Goal: Task Accomplishment & Management: Manage account settings

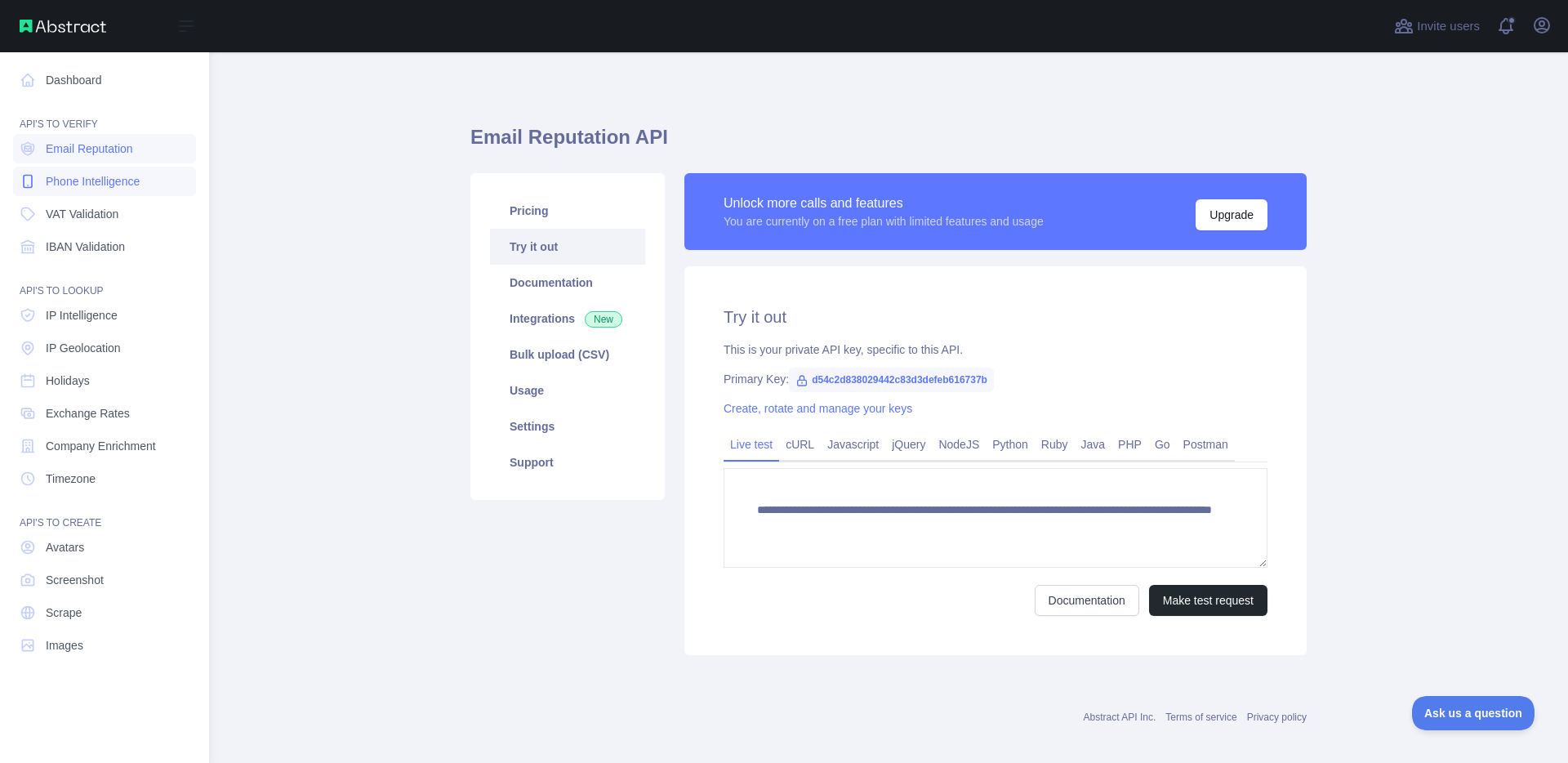
click at [87, 183] on span "Phone Intelligence" at bounding box center [92, 181] width 94 height 16
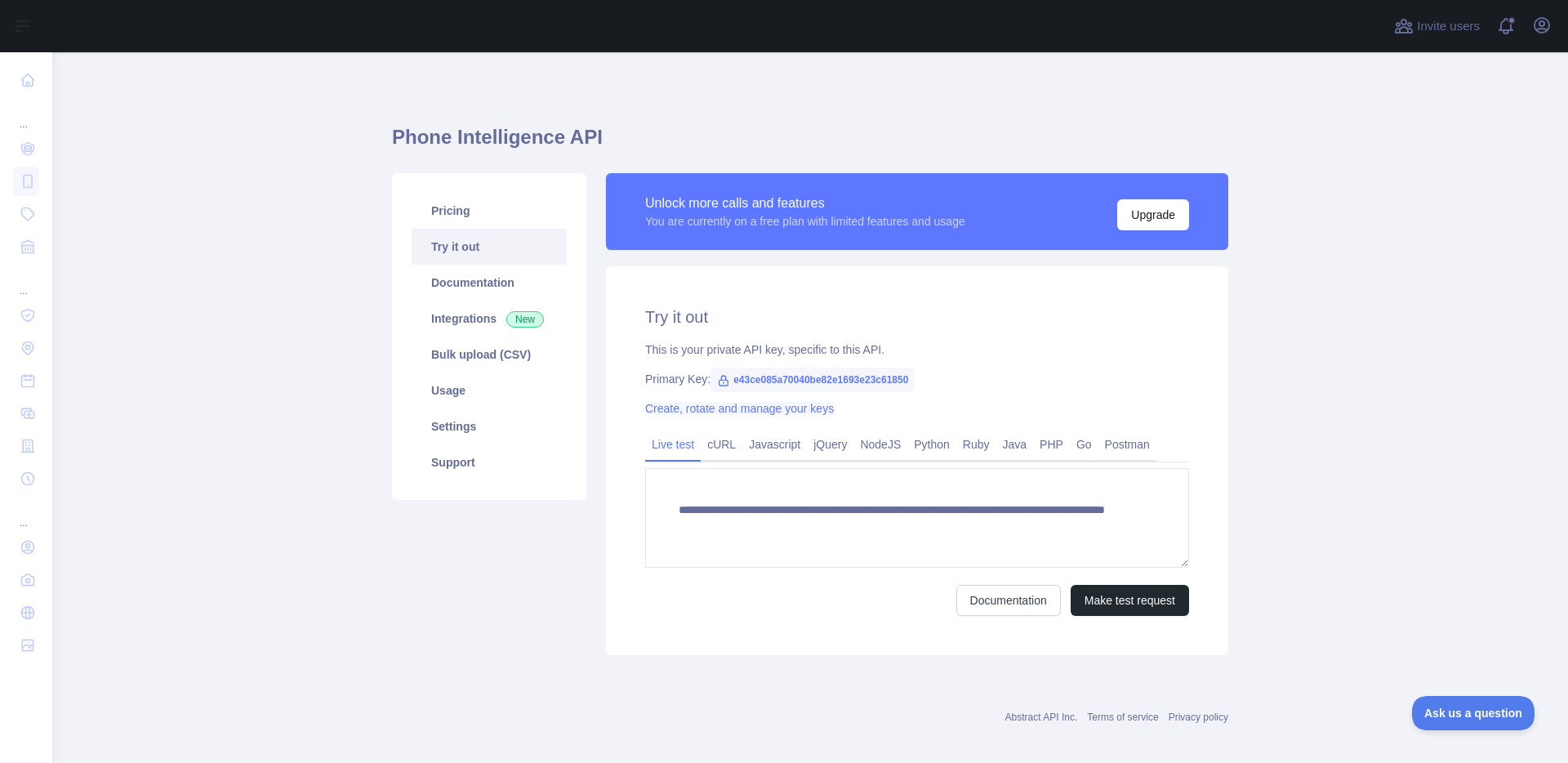
click at [660, 407] on link "Create, rotate and manage your keys" at bounding box center [739, 408] width 189 height 13
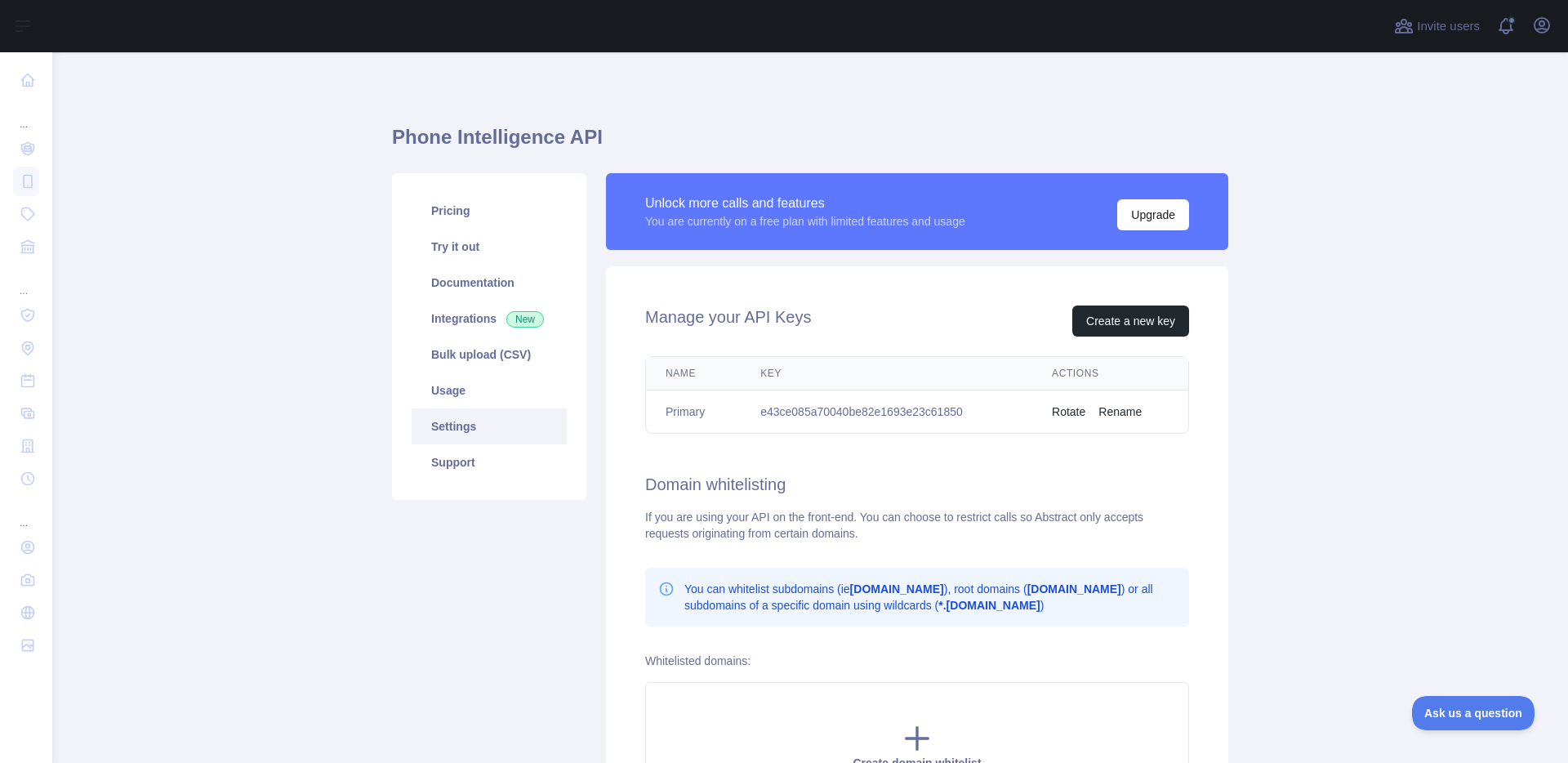
click at [1063, 409] on button "Rotate" at bounding box center [1068, 412] width 34 height 16
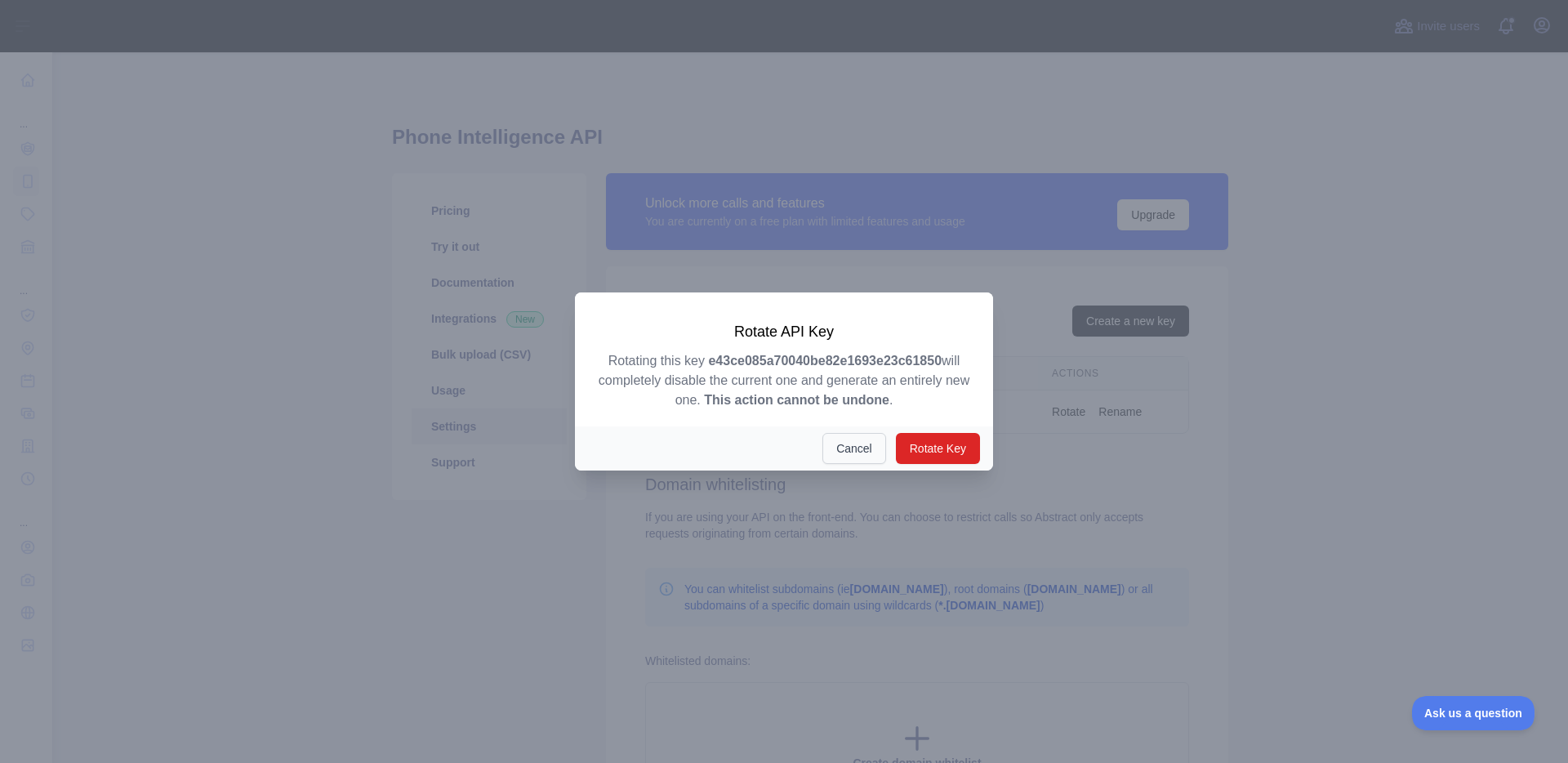
click at [851, 450] on button "Cancel" at bounding box center [854, 449] width 64 height 31
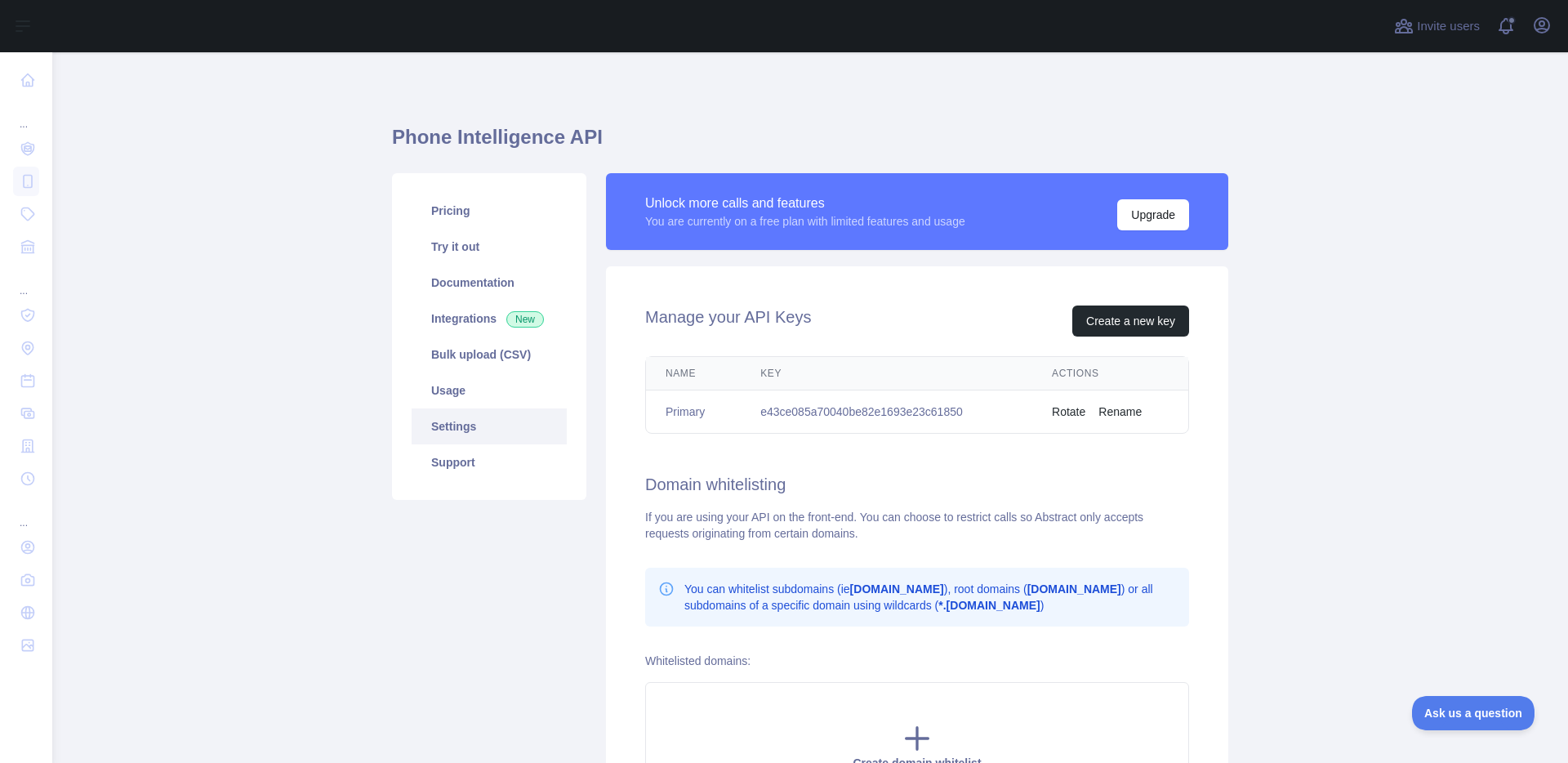
click at [1076, 408] on button "Rotate" at bounding box center [1068, 412] width 34 height 16
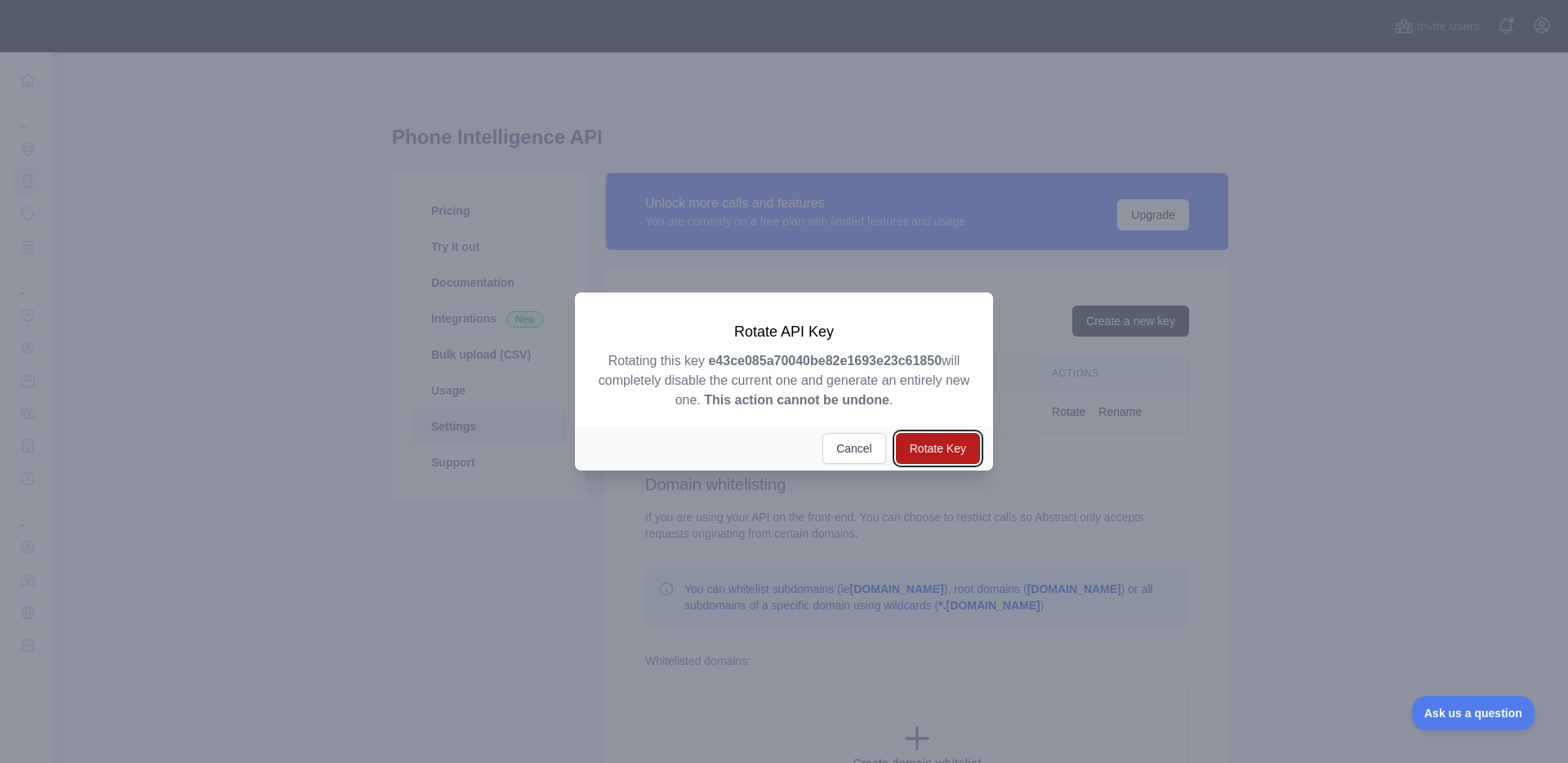
click at [925, 445] on button "Rotate Key" at bounding box center [938, 449] width 84 height 31
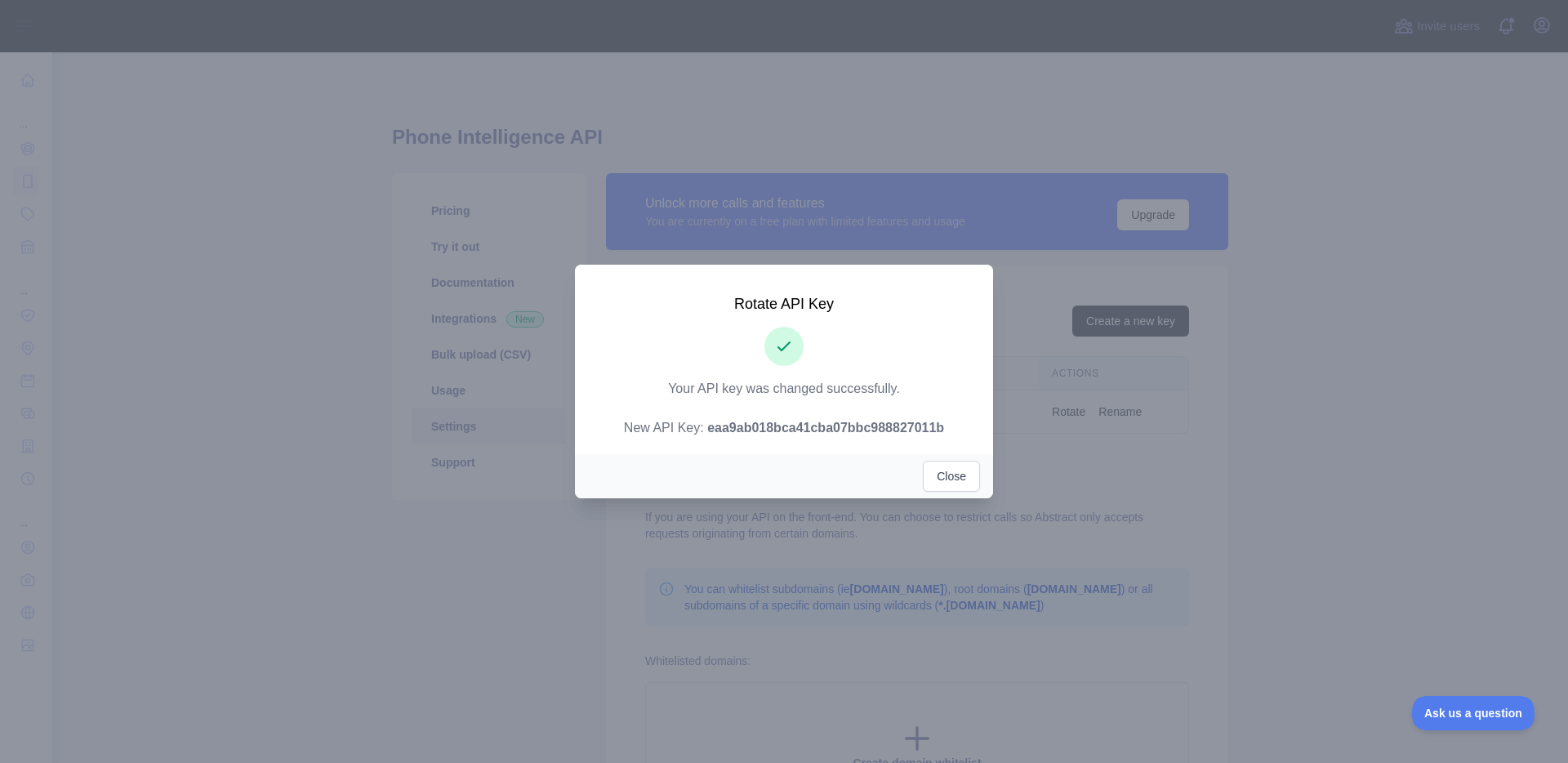
click at [914, 431] on strong "eaa9ab018bca41cba07bbc988827011b" at bounding box center [825, 427] width 237 height 14
copy strong "eaa9ab018bca41cba07bbc988827011b"
click at [944, 476] on button "Close" at bounding box center [951, 476] width 57 height 31
